Goal: Task Accomplishment & Management: Use online tool/utility

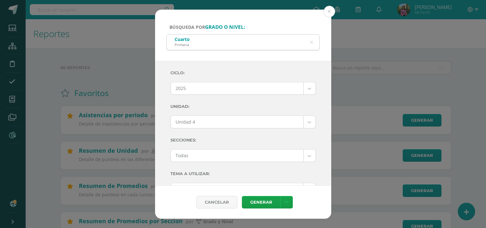
select select "Unidad 4"
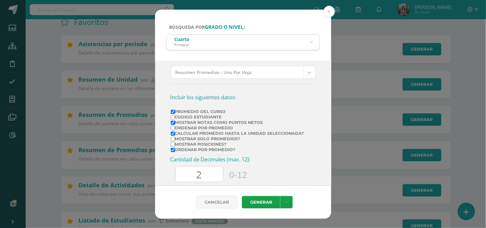
scroll to position [107, 0]
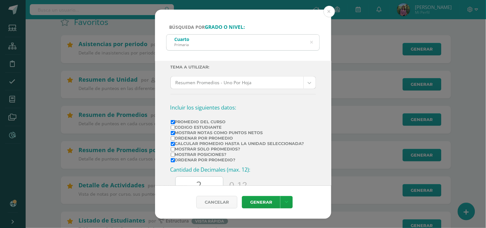
click at [312, 42] on icon at bounding box center [311, 42] width 3 height 16
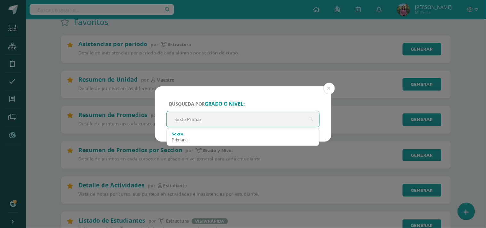
type input "Sexto Primaria"
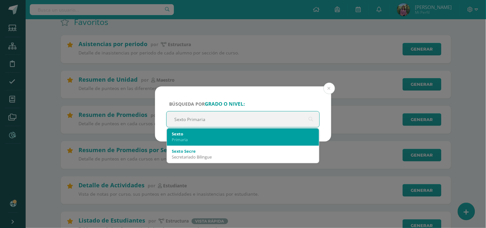
click at [176, 130] on div "Sexto Primaria" at bounding box center [243, 136] width 142 height 17
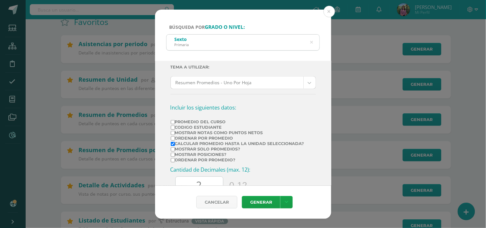
click at [184, 122] on label "Promedio del Curso" at bounding box center [237, 121] width 133 height 5
click at [175, 122] on input "Promedio del Curso" at bounding box center [173, 122] width 4 height 4
checkbox input "true"
click at [175, 133] on label "Mostrar Notas Como Puntos Netos" at bounding box center [237, 132] width 133 height 5
click at [175, 133] on input "Mostrar Notas Como Puntos Netos" at bounding box center [173, 133] width 4 height 4
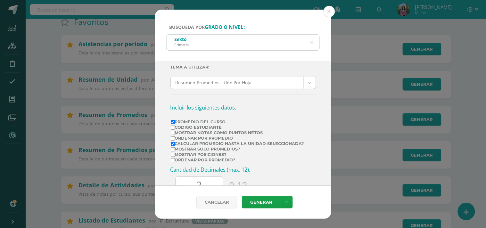
checkbox input "true"
click at [174, 159] on input "Ordenar por promedio?" at bounding box center [173, 160] width 4 height 4
checkbox input "true"
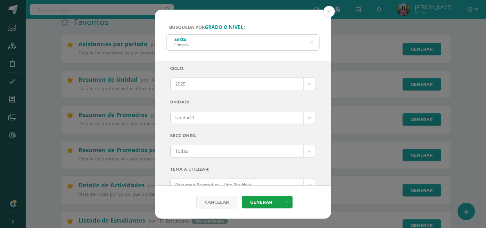
scroll to position [0, 0]
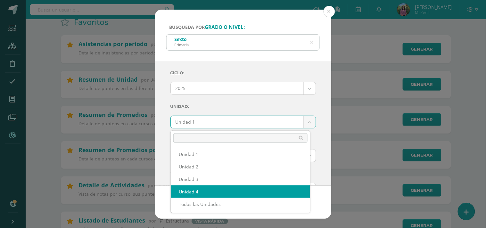
select select "Unidad 4"
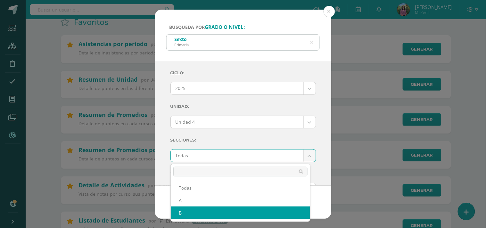
select select "B"
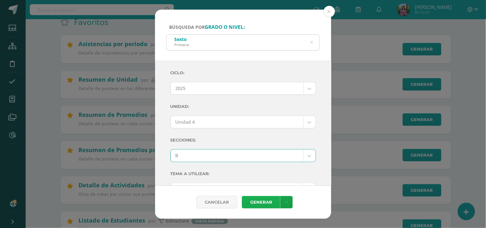
click at [259, 199] on link "Generar" at bounding box center [261, 202] width 38 height 12
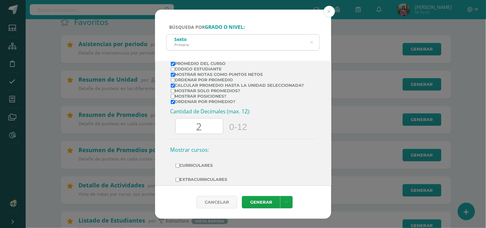
scroll to position [178, 0]
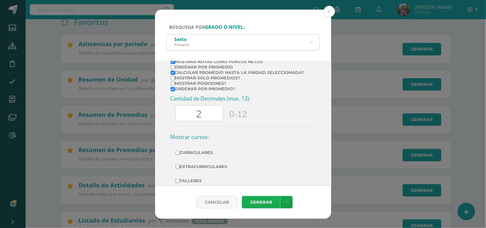
click at [261, 200] on link "Generar" at bounding box center [261, 202] width 38 height 12
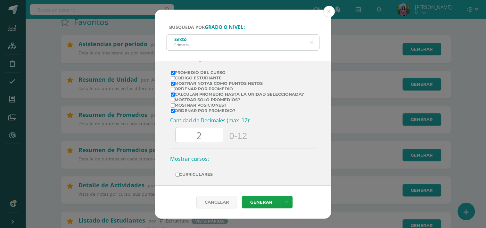
scroll to position [120, 0]
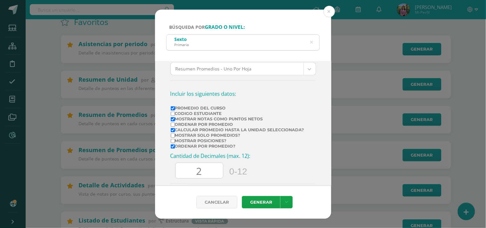
click at [173, 108] on input "Promedio del Curso" at bounding box center [173, 108] width 4 height 4
checkbox input "false"
click at [170, 121] on td "Mostrar Notas Como Puntos Netos" at bounding box center [237, 118] width 134 height 5
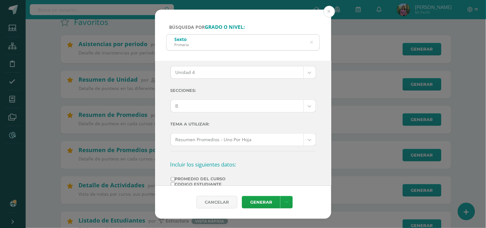
scroll to position [49, 0]
click at [261, 202] on link "Generar" at bounding box center [261, 202] width 38 height 12
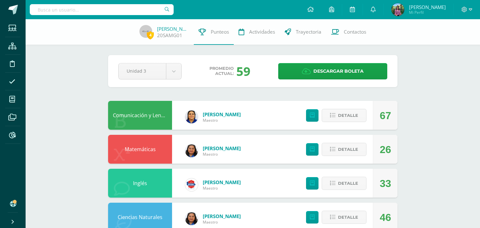
click at [81, 16] on div at bounding box center [102, 9] width 144 height 19
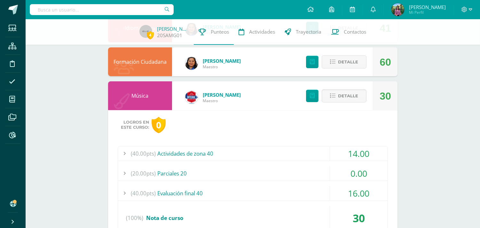
click at [80, 12] on input "text" at bounding box center [102, 9] width 144 height 11
type input "[PERSON_NAME]"
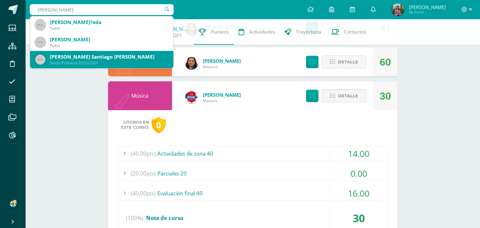
click at [81, 59] on div "[PERSON_NAME] Santiago [PERSON_NAME]" at bounding box center [109, 56] width 118 height 7
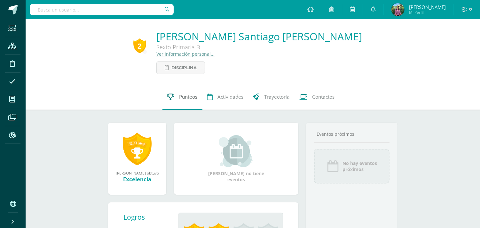
click at [184, 100] on span "Punteos" at bounding box center [189, 96] width 18 height 7
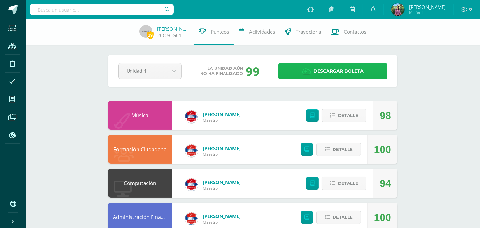
click at [301, 74] on link "Descargar boleta" at bounding box center [332, 71] width 109 height 16
